Goal: Information Seeking & Learning: Learn about a topic

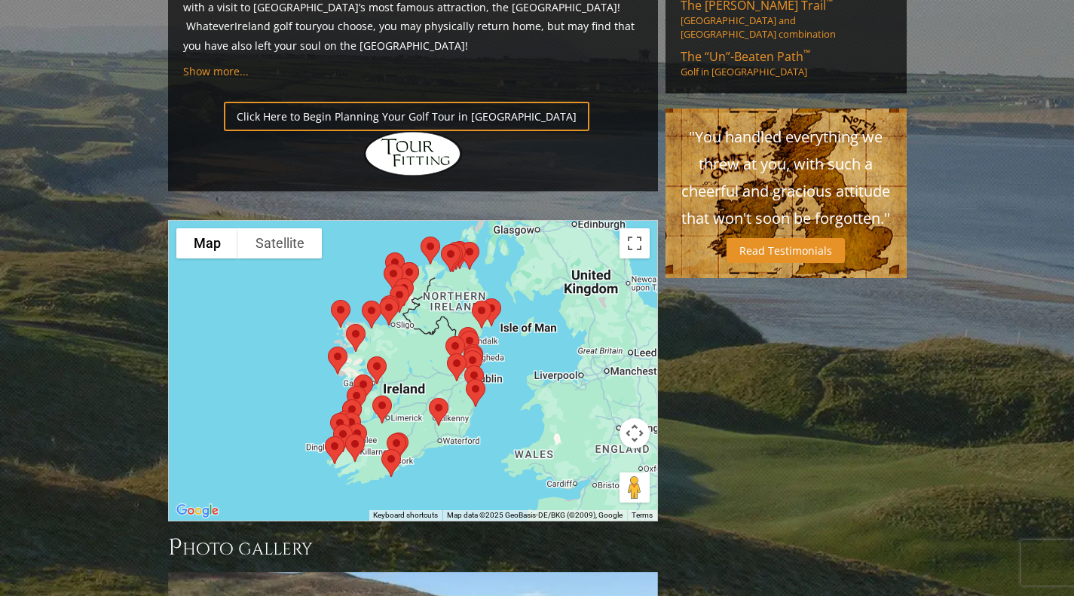
scroll to position [1164, 0]
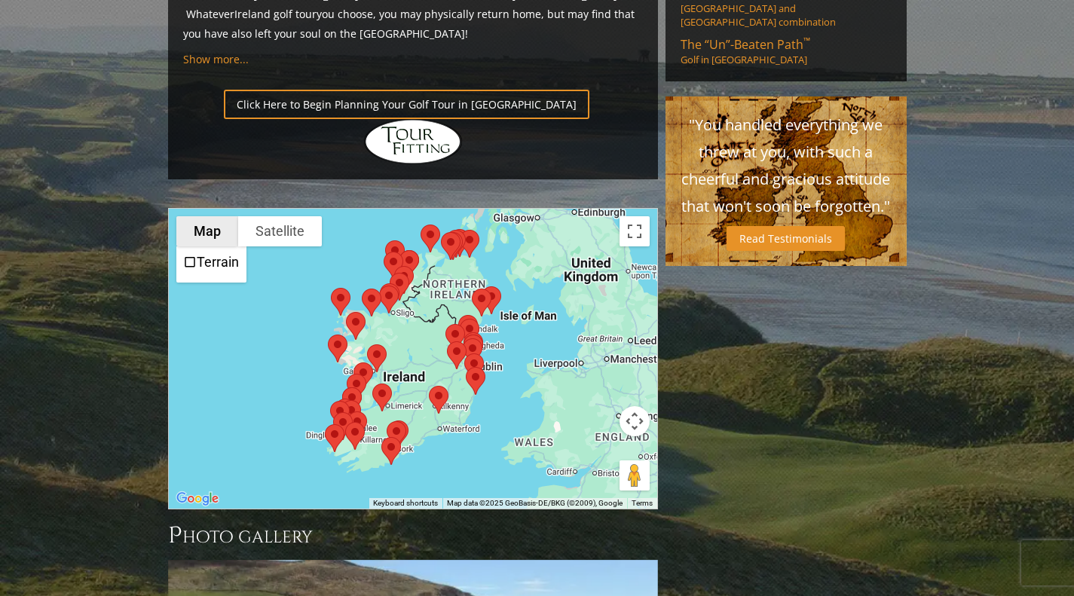
click at [220, 216] on button "Map" at bounding box center [207, 231] width 62 height 30
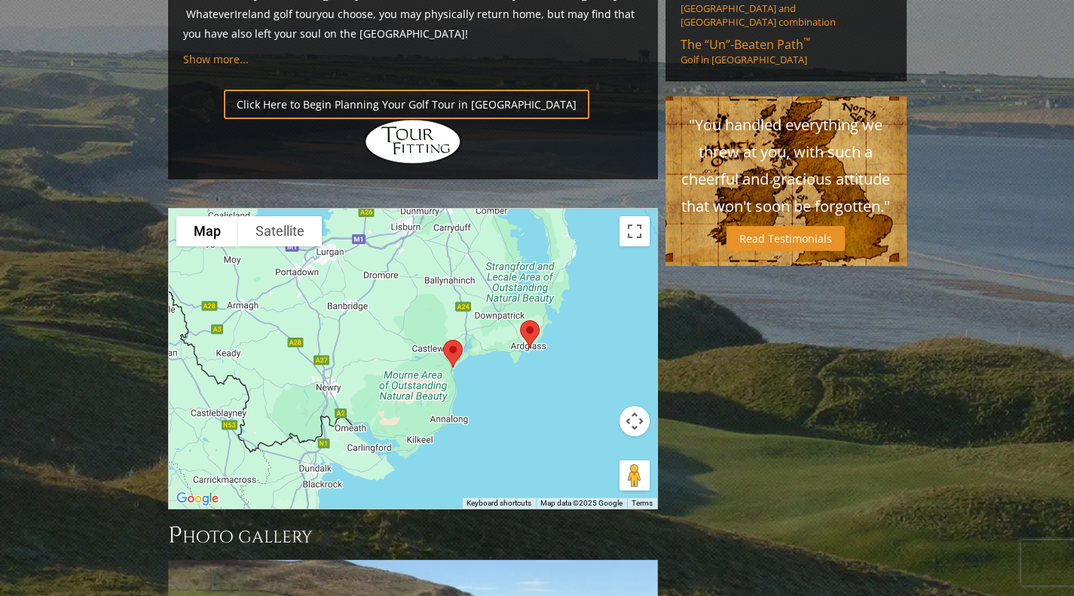
click at [456, 334] on img at bounding box center [453, 354] width 32 height 40
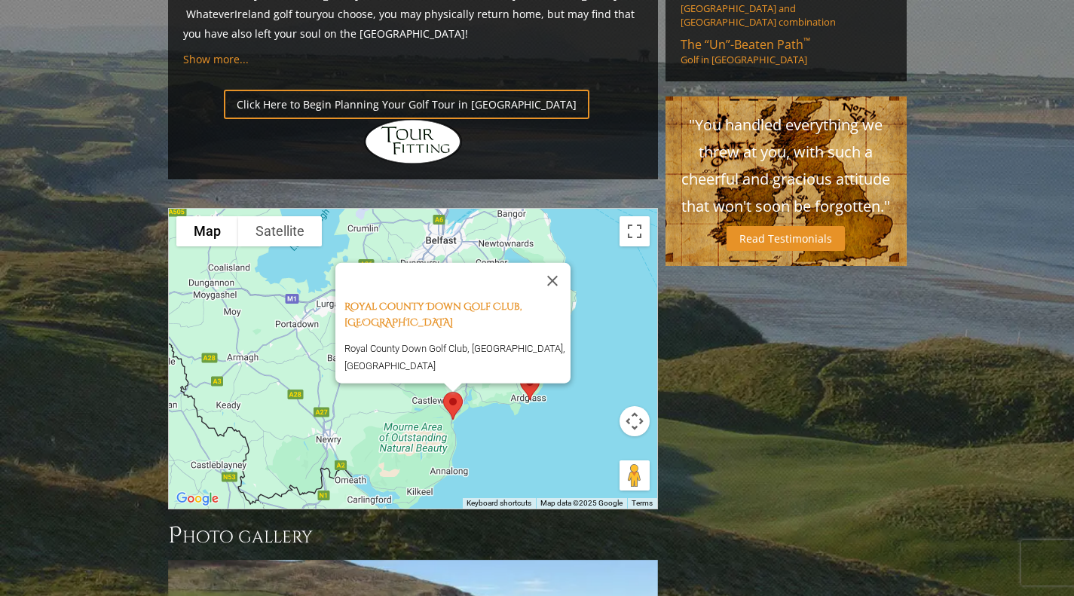
click at [494, 344] on div "Royal County Down Golf Club, [GEOGRAPHIC_DATA] [GEOGRAPHIC_DATA] Royal County D…" at bounding box center [413, 359] width 488 height 300
click at [560, 263] on button "Close" at bounding box center [552, 281] width 36 height 36
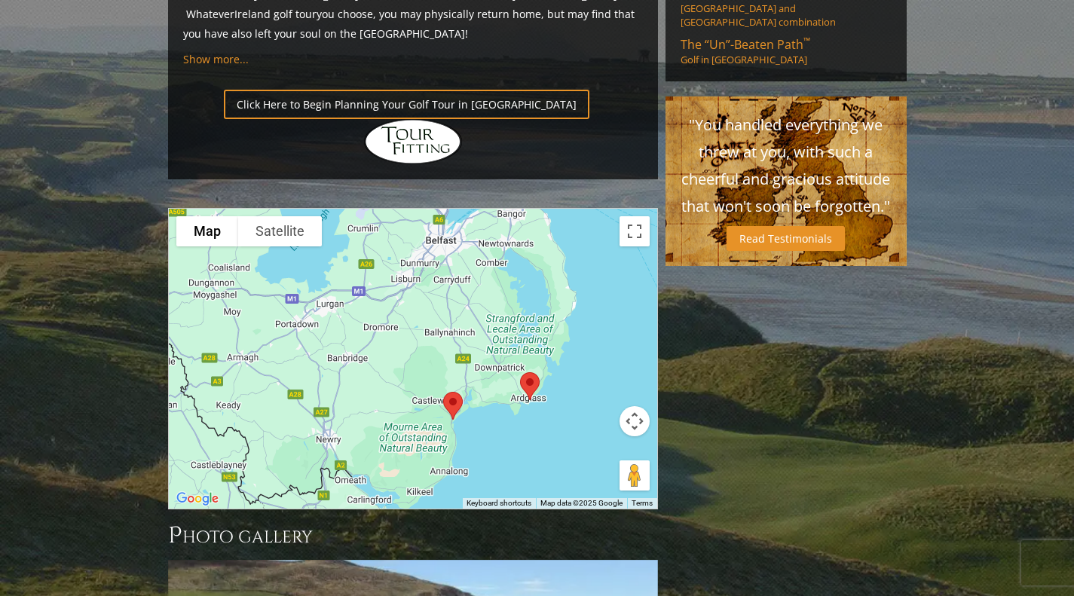
click at [534, 366] on img at bounding box center [530, 386] width 32 height 40
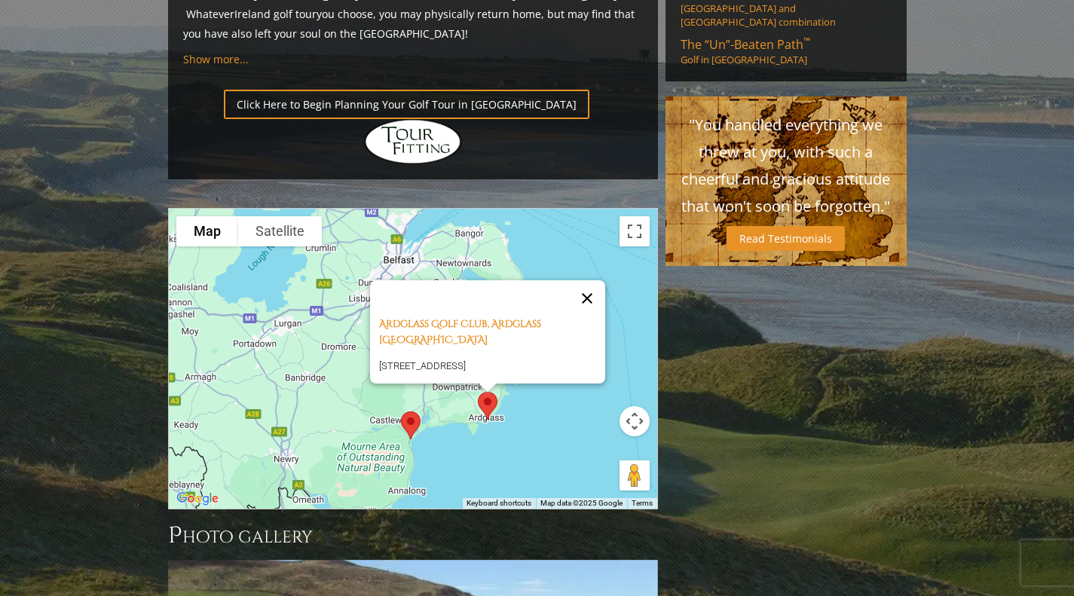
click at [593, 280] on button "Close" at bounding box center [587, 298] width 36 height 36
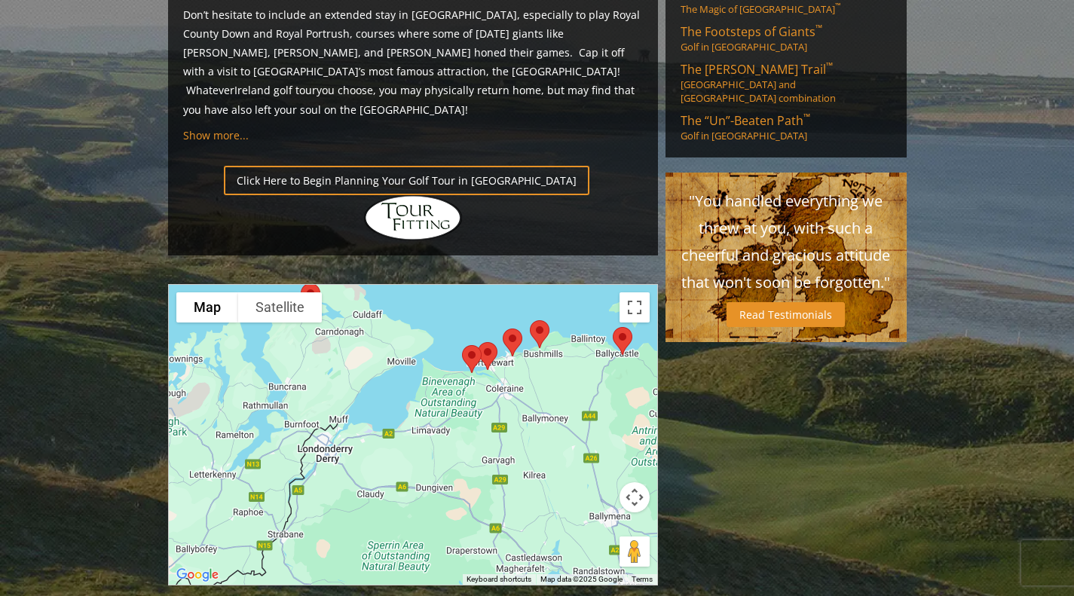
scroll to position [1089, 0]
click at [500, 284] on div at bounding box center [413, 434] width 488 height 300
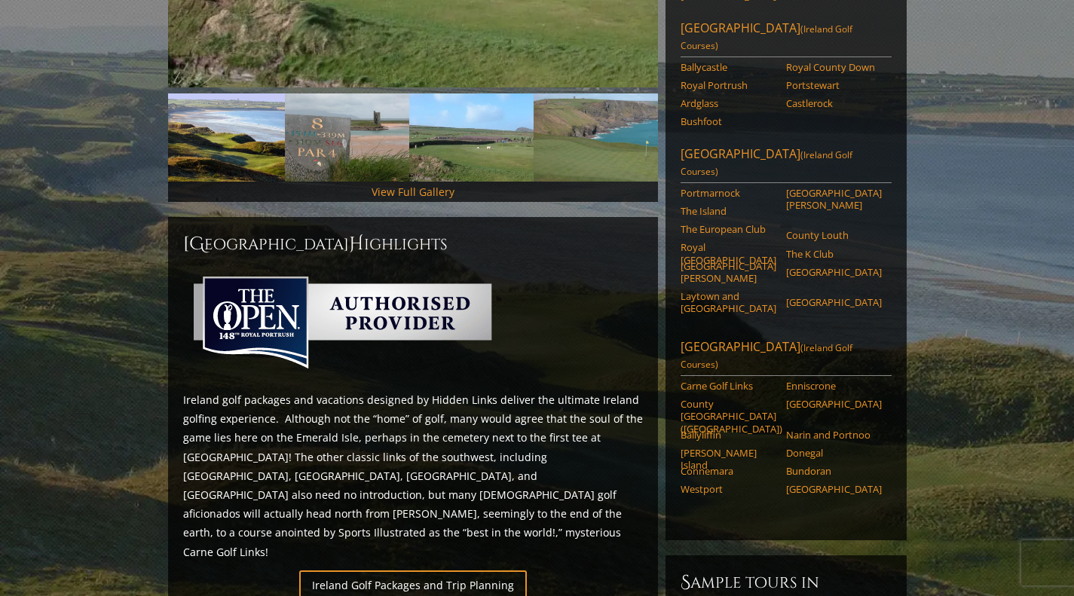
scroll to position [445, 0]
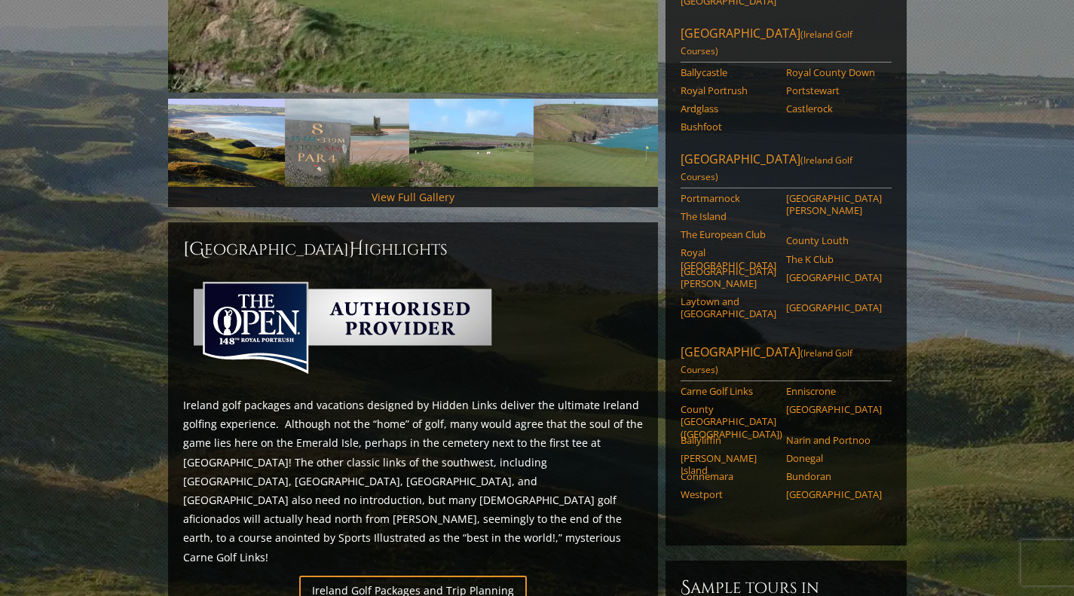
click at [787, 80] on ul "Ballycastle [GEOGRAPHIC_DATA] Royal Portrush" at bounding box center [785, 102] width 211 height 73
click at [815, 102] on link "Castlerock" at bounding box center [834, 108] width 96 height 12
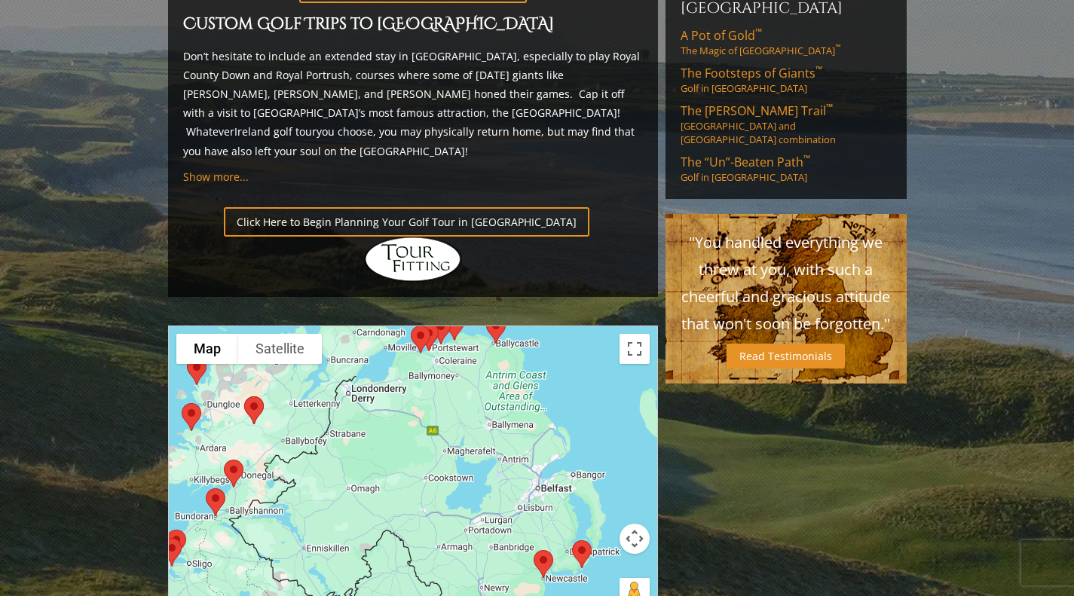
scroll to position [1047, 0]
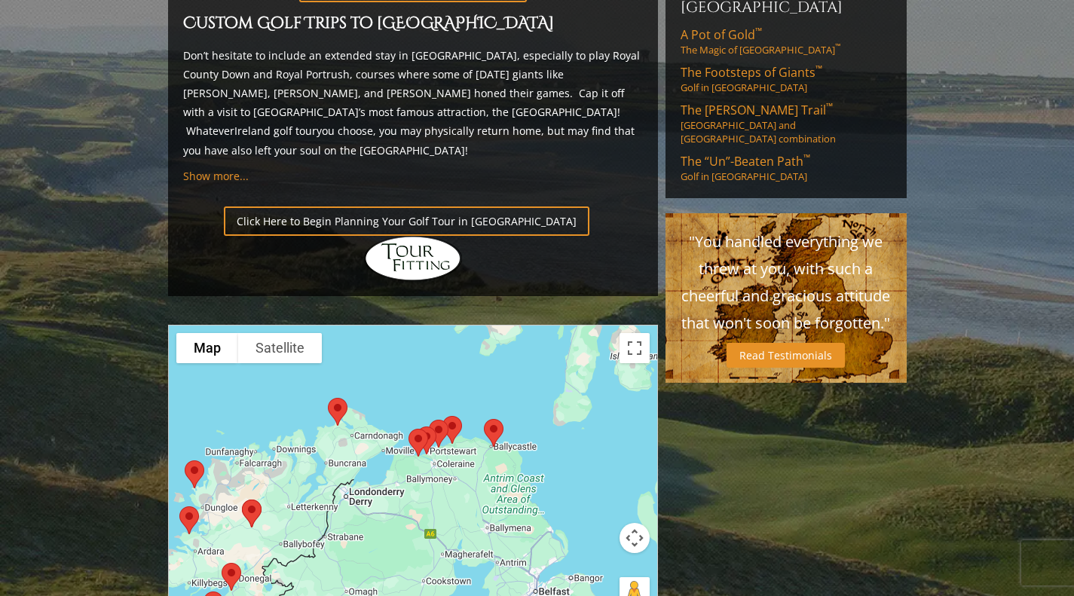
click at [414, 423] on img at bounding box center [418, 443] width 32 height 40
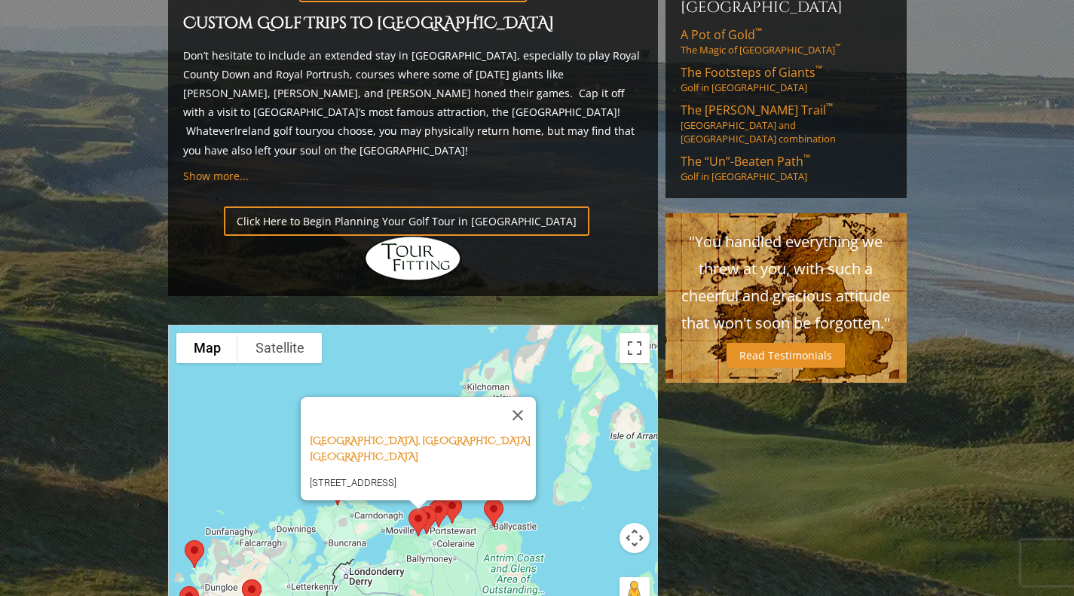
click at [431, 503] on img at bounding box center [418, 523] width 32 height 40
click at [494, 493] on img at bounding box center [494, 513] width 32 height 40
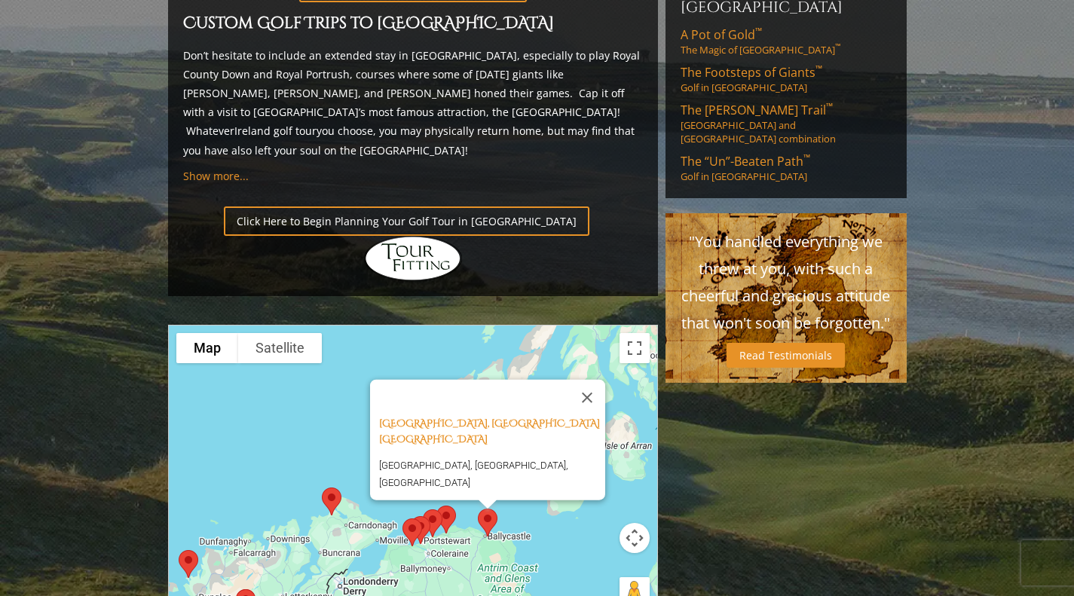
click at [448, 500] on img at bounding box center [446, 520] width 32 height 40
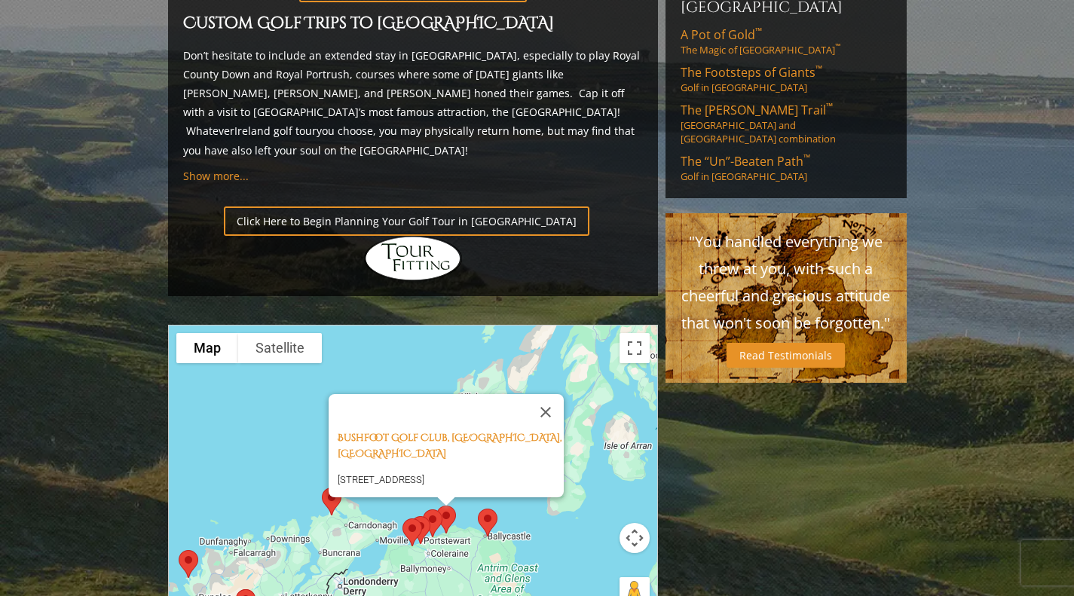
click at [433, 510] on img at bounding box center [421, 530] width 32 height 40
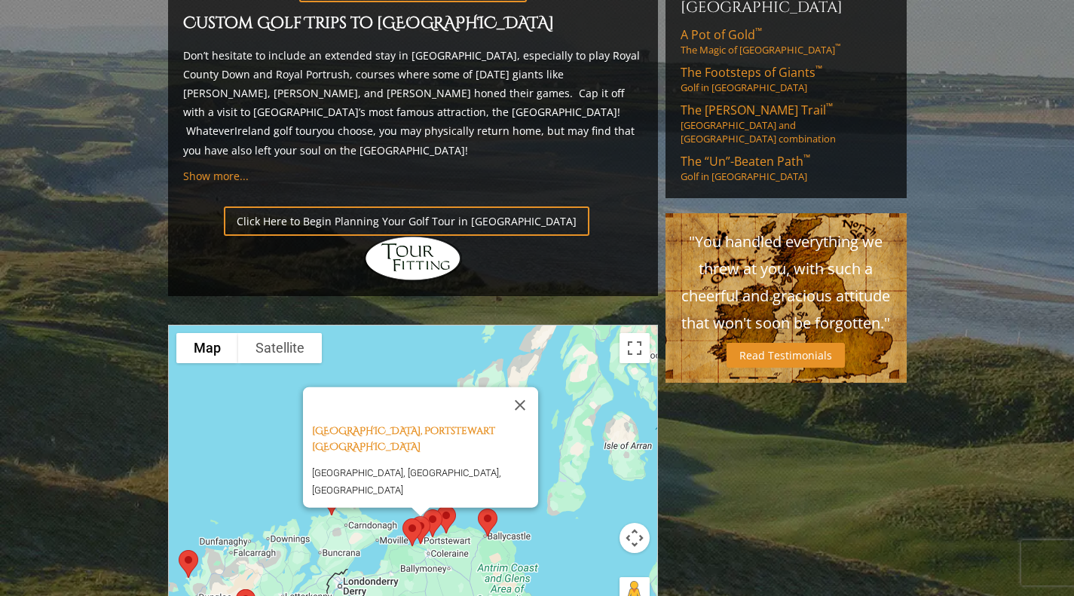
click at [436, 503] on img at bounding box center [433, 523] width 32 height 40
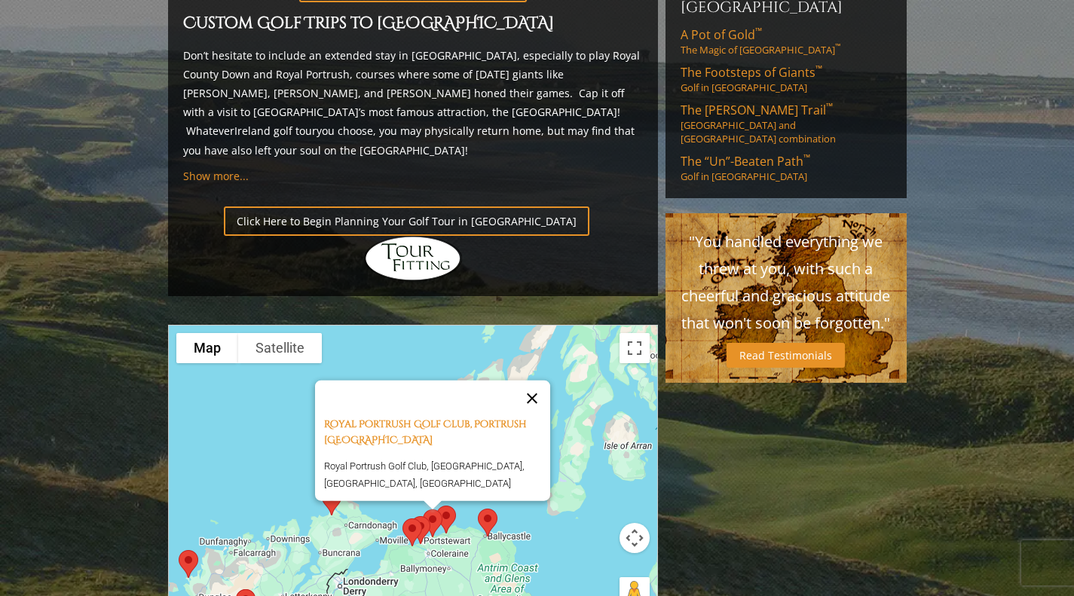
click at [537, 381] on button "Close" at bounding box center [532, 399] width 36 height 36
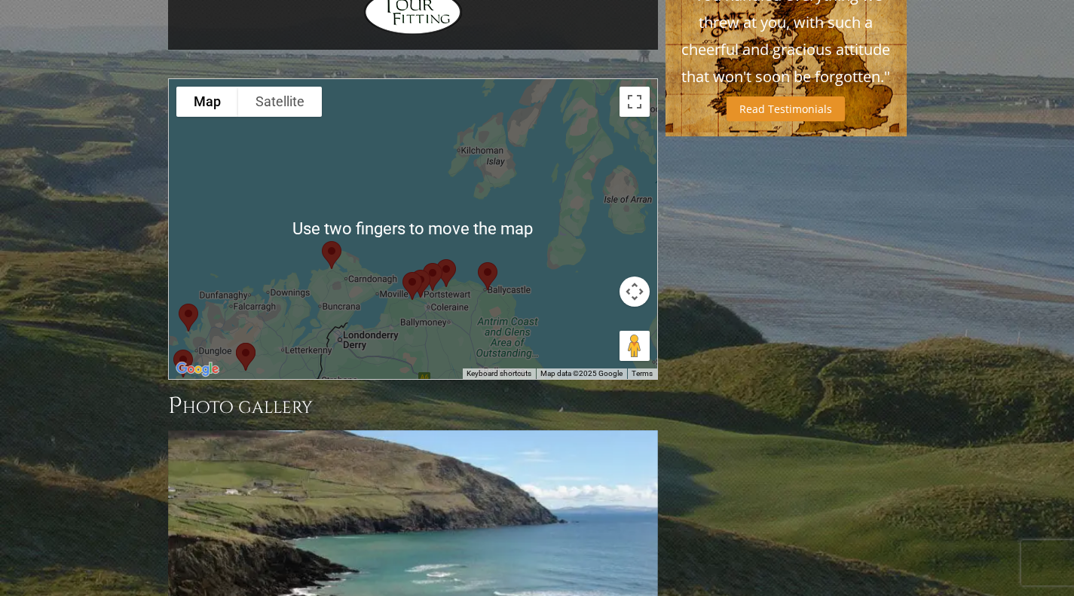
scroll to position [1311, 0]
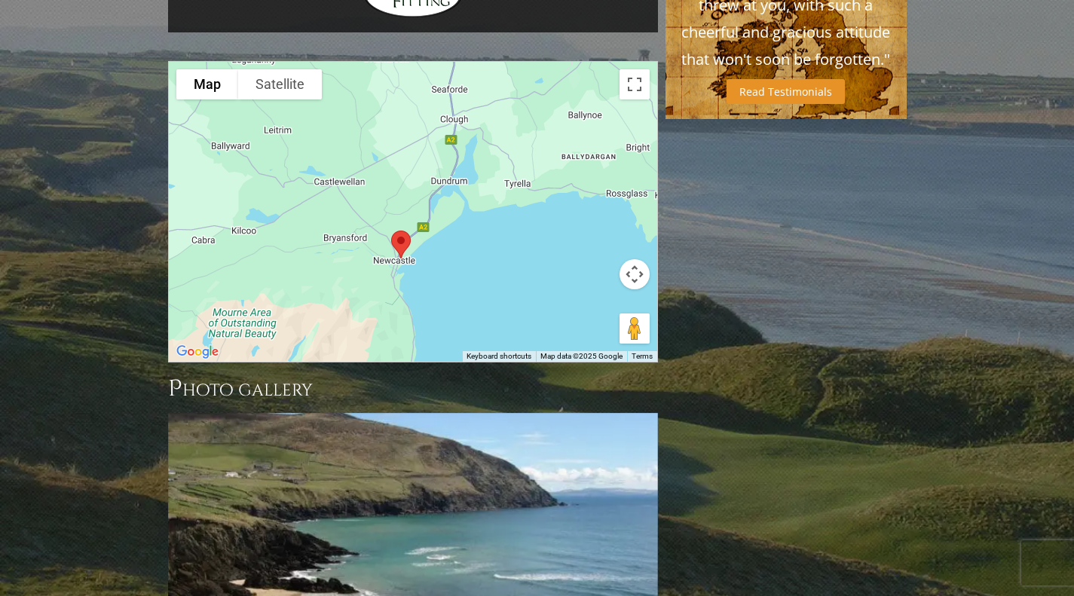
click at [403, 225] on img at bounding box center [401, 245] width 32 height 40
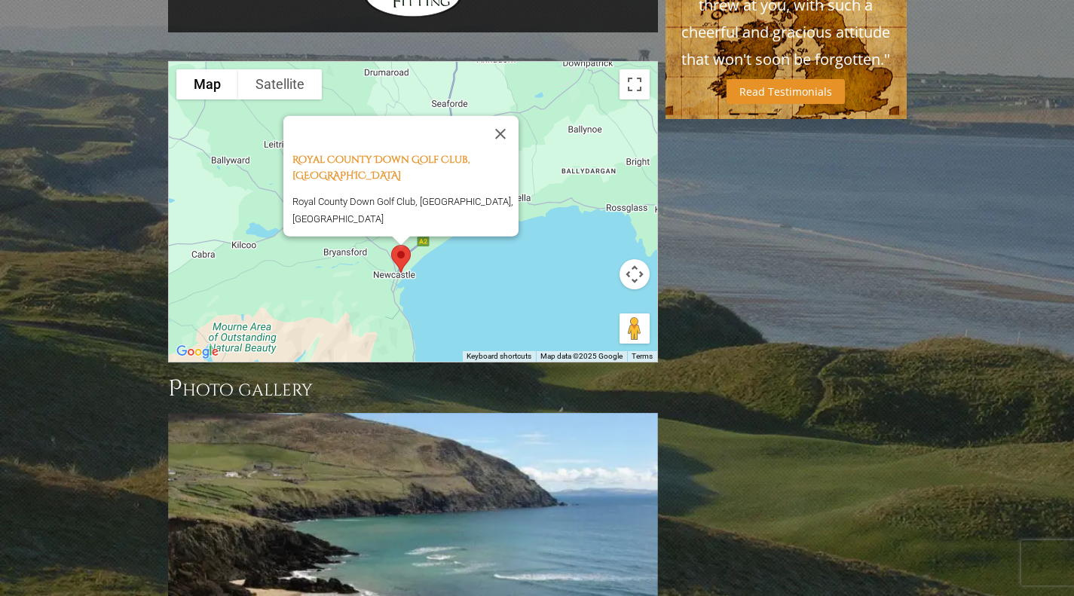
click at [466, 194] on div "Royal County Down Golf Club, [GEOGRAPHIC_DATA] [GEOGRAPHIC_DATA] Royal County D…" at bounding box center [413, 212] width 488 height 300
click at [500, 208] on div "Royal County Down Golf Club, [GEOGRAPHIC_DATA] [GEOGRAPHIC_DATA] Royal County D…" at bounding box center [413, 212] width 488 height 300
click at [507, 116] on button "Close" at bounding box center [500, 134] width 36 height 36
